Goal: Navigation & Orientation: Understand site structure

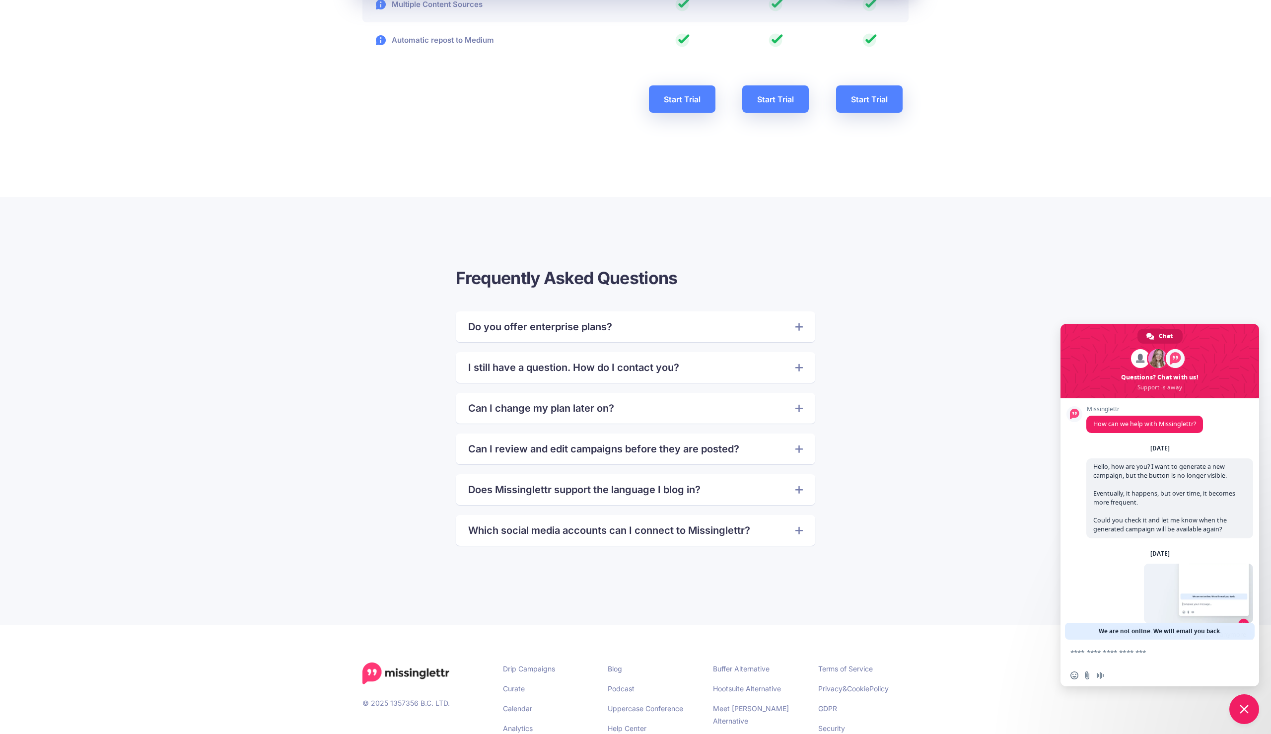
scroll to position [83, 0]
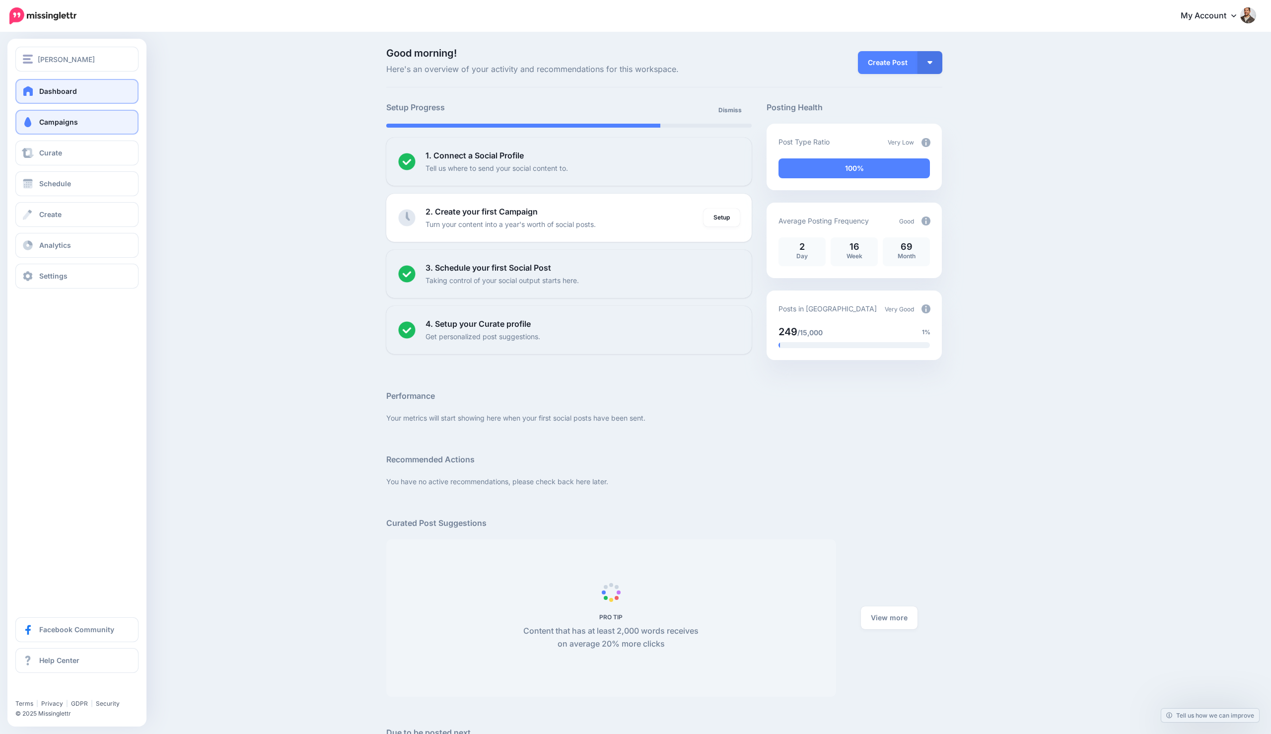
click at [36, 131] on link "Campaigns" at bounding box center [76, 122] width 123 height 25
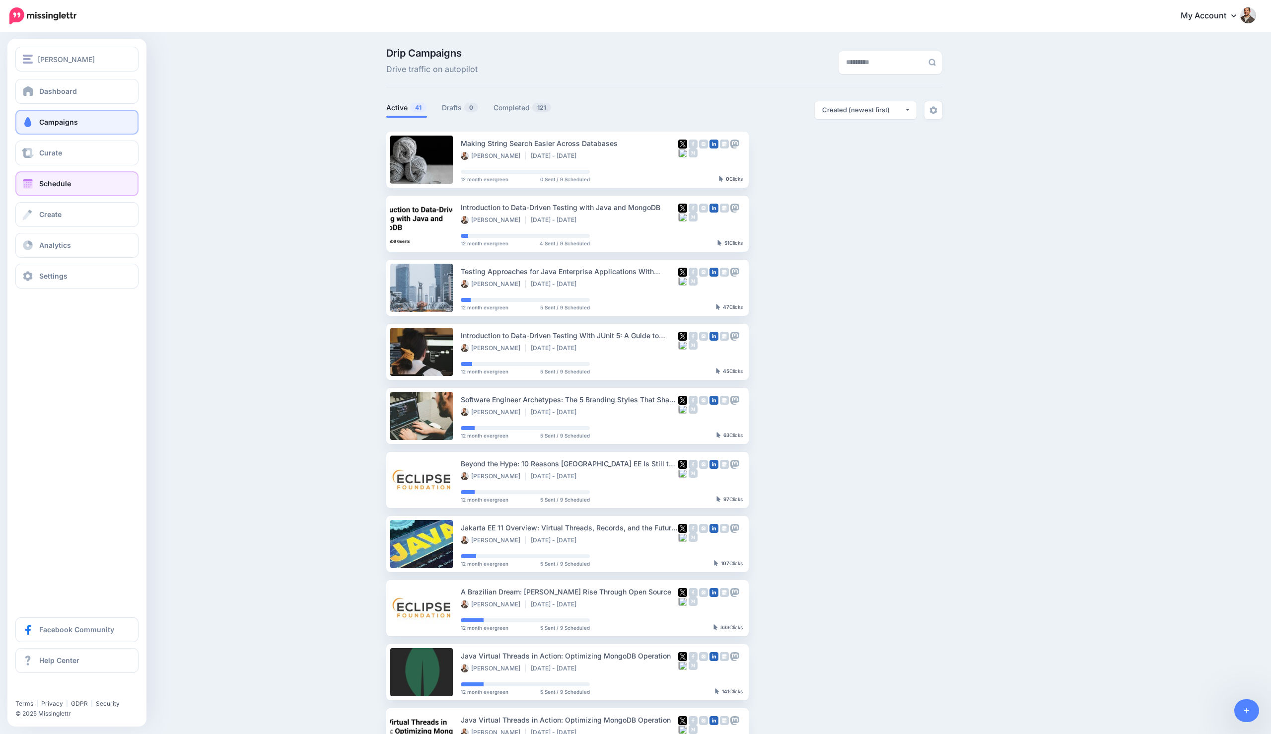
click at [50, 181] on span "Schedule" at bounding box center [55, 183] width 32 height 8
